Goal: Task Accomplishment & Management: Manage account settings

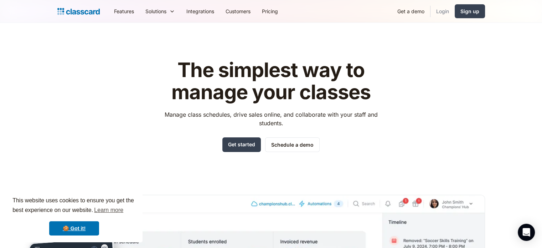
click at [447, 5] on link "Login" at bounding box center [442, 11] width 24 height 16
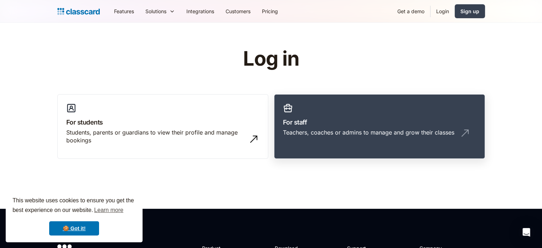
click at [358, 145] on link "For staff Teachers, coaches or admins to manage and grow their classes" at bounding box center [379, 126] width 211 height 65
